Goal: Check status: Check status

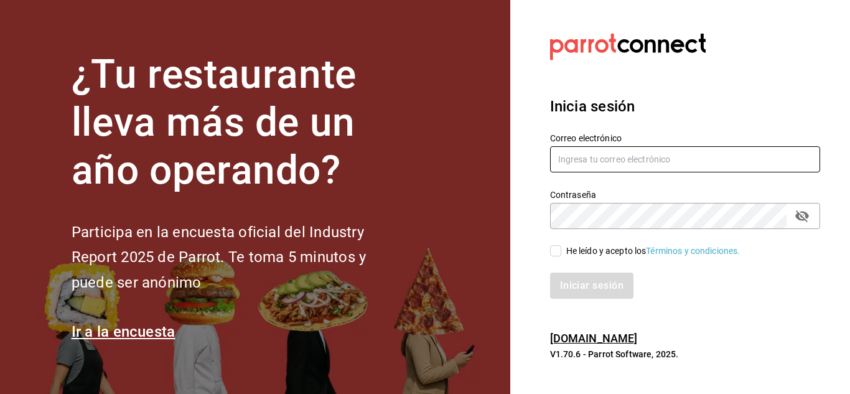
type input "[EMAIL_ADDRESS][DOMAIN_NAME]"
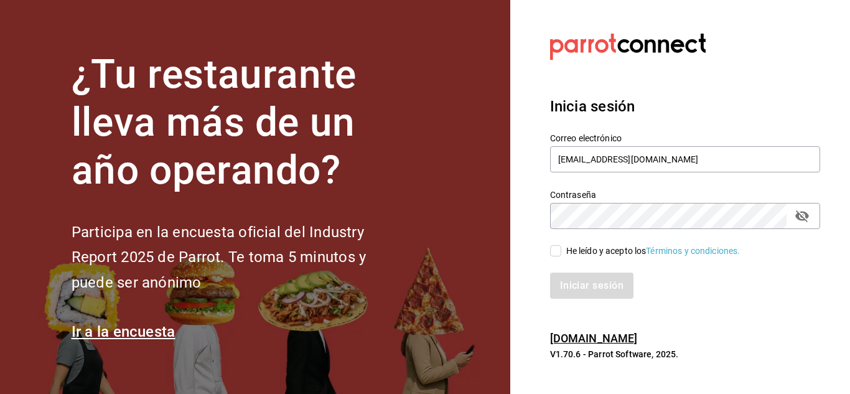
click at [553, 251] on input "He leído y acepto los Términos y condiciones." at bounding box center [555, 250] width 11 height 11
checkbox input "true"
click at [570, 286] on button "Iniciar sesión" at bounding box center [592, 285] width 85 height 26
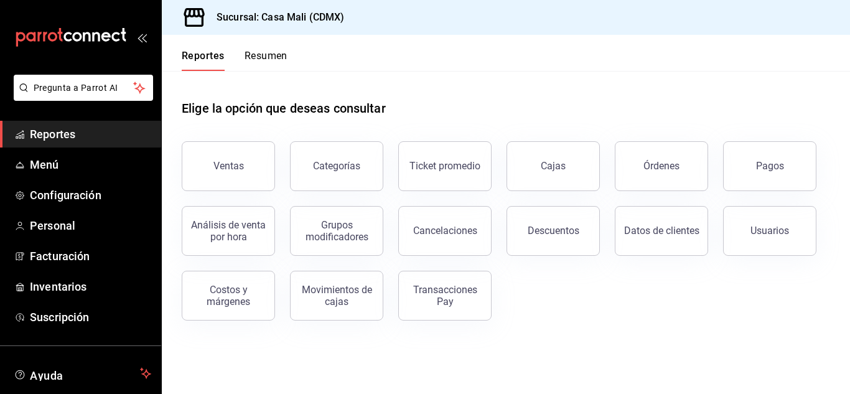
click at [442, 292] on div "Transacciones Pay" at bounding box center [444, 296] width 77 height 24
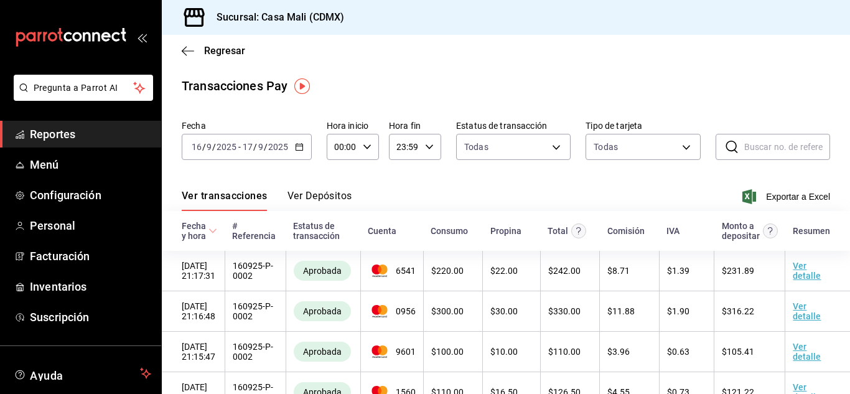
click at [316, 196] on button "Ver Depósitos" at bounding box center [319, 200] width 65 height 21
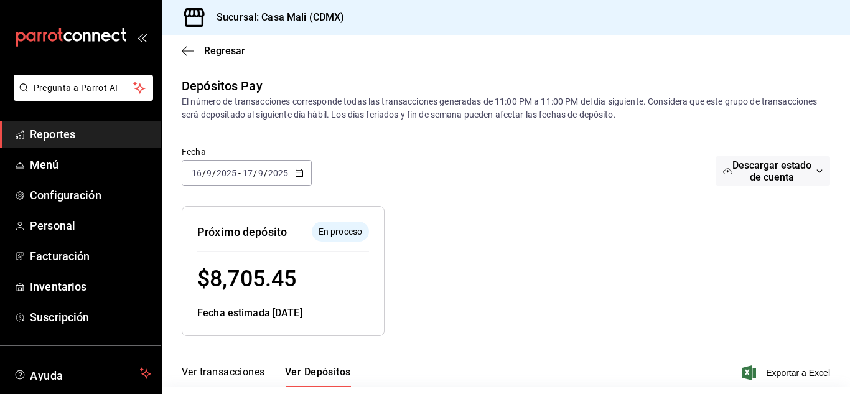
click at [304, 174] on div "[DATE] [DATE] - [DATE] [DATE]" at bounding box center [247, 173] width 130 height 26
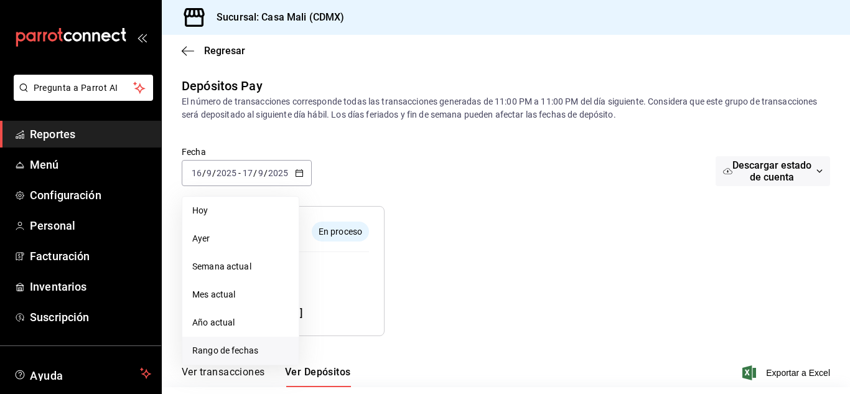
click at [254, 354] on span "Rango de fechas" at bounding box center [240, 350] width 96 height 13
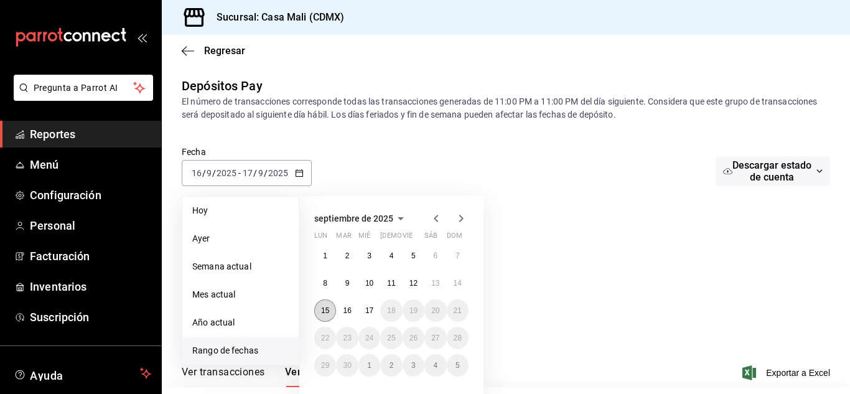
click at [326, 307] on abbr "15" at bounding box center [325, 310] width 8 height 9
click at [327, 309] on abbr "15" at bounding box center [325, 310] width 8 height 9
click at [332, 312] on button "15" at bounding box center [325, 310] width 22 height 22
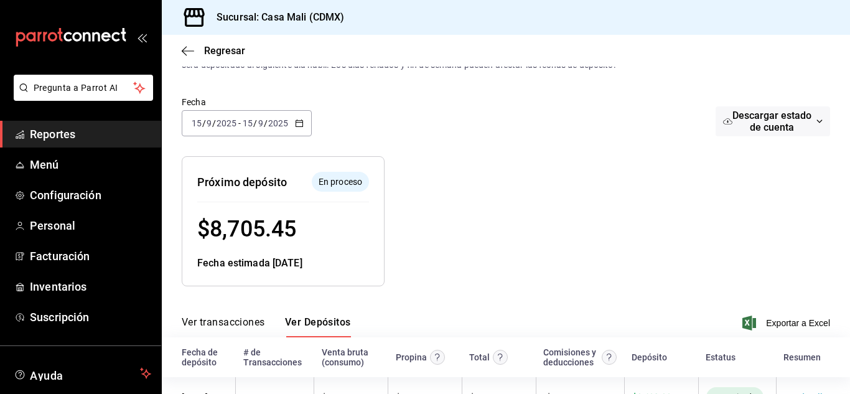
scroll to position [95, 0]
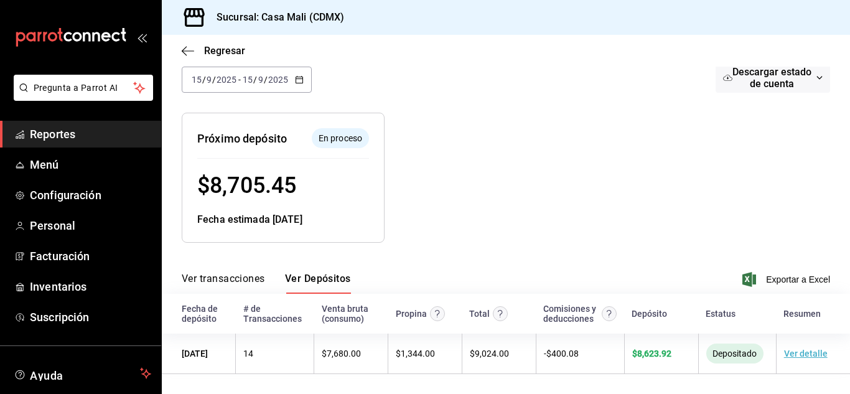
click at [648, 355] on span "$ 8,623.92" at bounding box center [651, 353] width 39 height 10
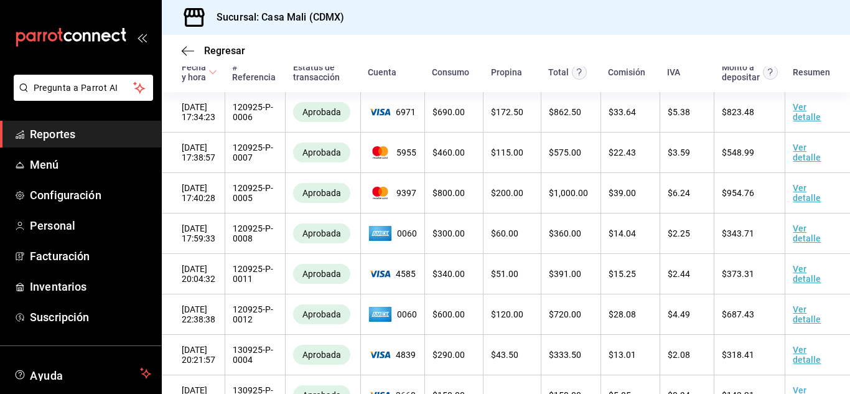
scroll to position [108, 0]
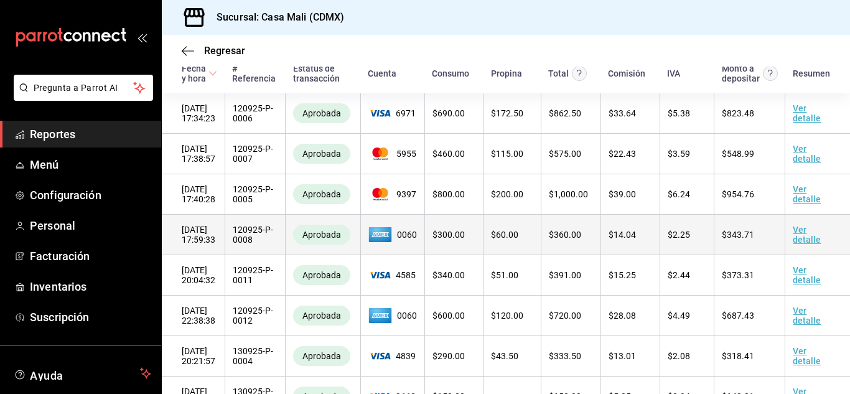
click at [576, 239] on span "$ 360.00" at bounding box center [565, 235] width 32 height 10
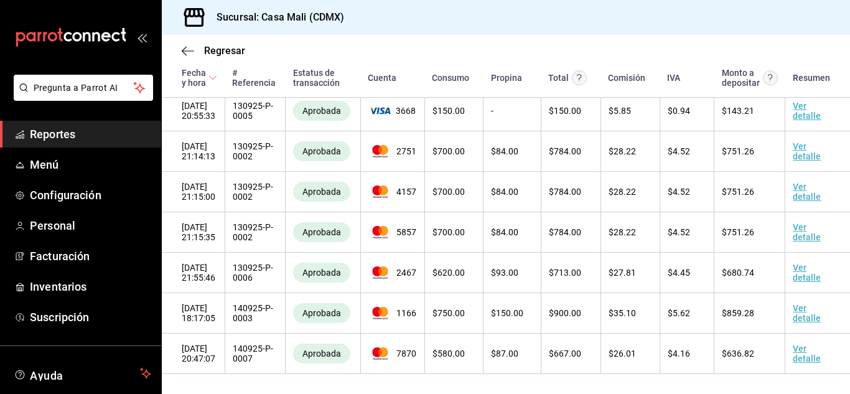
scroll to position [435, 0]
click at [71, 140] on span "Reportes" at bounding box center [90, 134] width 121 height 17
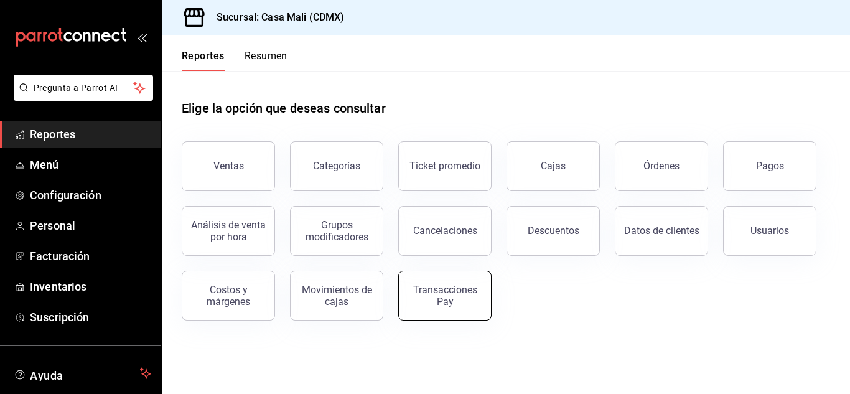
click at [434, 300] on div "Transacciones Pay" at bounding box center [444, 296] width 77 height 24
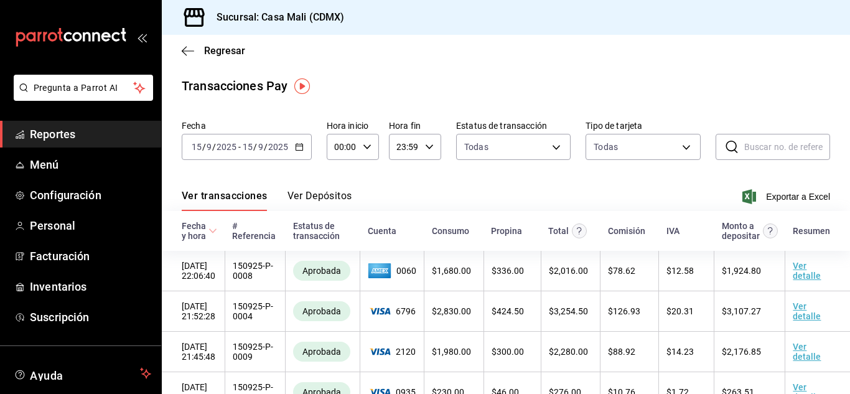
click at [315, 198] on button "Ver Depósitos" at bounding box center [319, 200] width 65 height 21
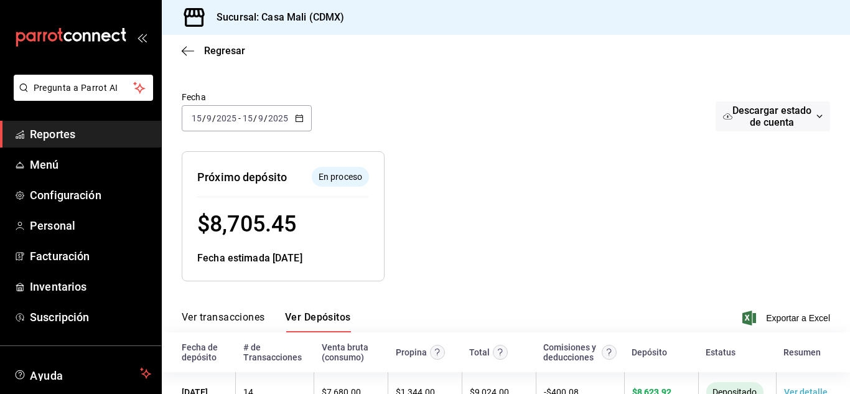
scroll to position [95, 0]
